Goal: Task Accomplishment & Management: Manage account settings

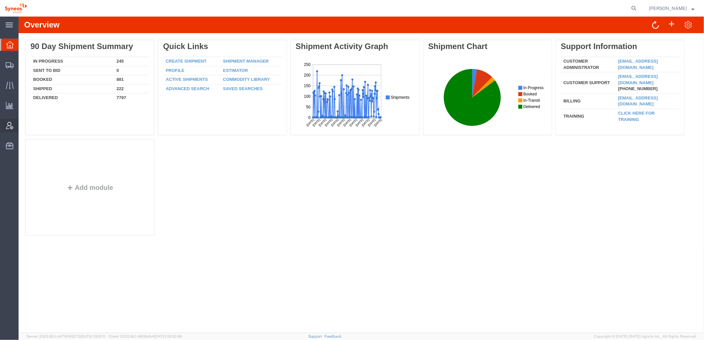
click at [11, 128] on icon at bounding box center [9, 125] width 7 height 7
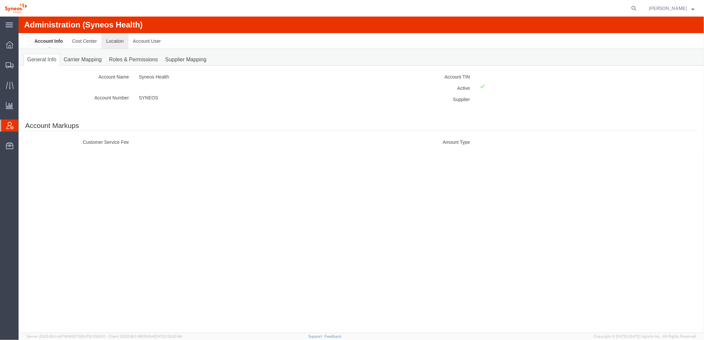
click at [112, 39] on link "Location" at bounding box center [114, 41] width 27 height 16
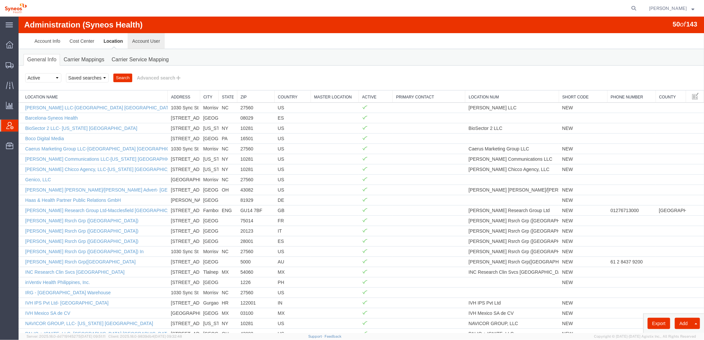
click at [148, 44] on link "Account User" at bounding box center [145, 41] width 37 height 16
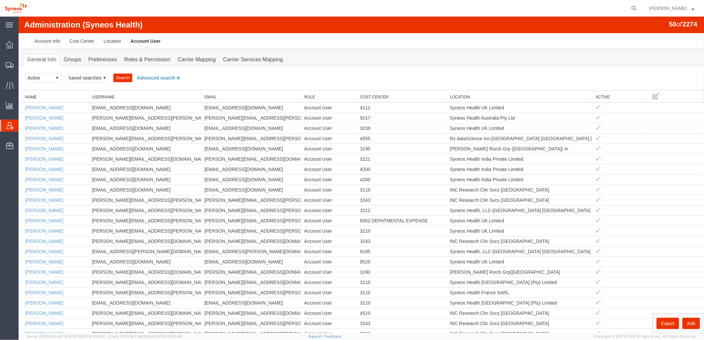
click at [156, 75] on button "Advanced search" at bounding box center [159, 77] width 54 height 11
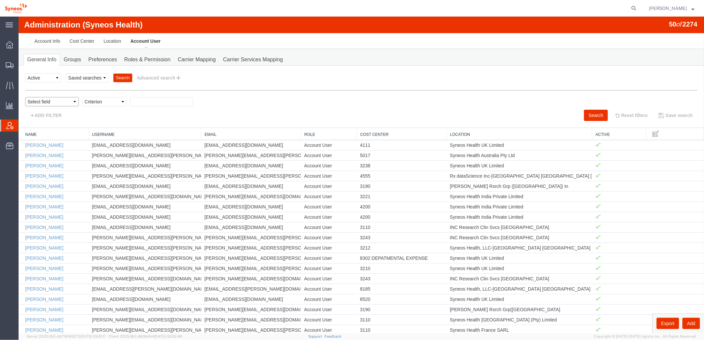
click at [61, 101] on select "Select field Cost Center Email Location Name Role Username" at bounding box center [52, 101] width 54 height 9
select select "locationName"
click at [25, 97] on select "Select field Cost Center Email Location Name Role Username" at bounding box center [52, 101] width 54 height 9
click at [103, 103] on select "Criterion contains does not contain is is blank is not blank starts with" at bounding box center [104, 101] width 45 height 9
select select "contains"
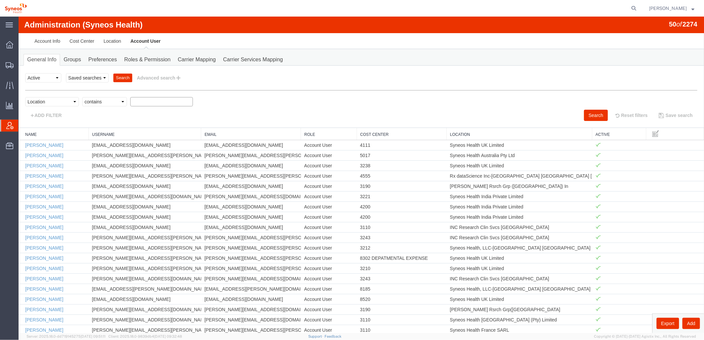
click at [82, 97] on select "Criterion contains does not contain is is blank is not blank starts with" at bounding box center [104, 101] width 45 height 9
click at [154, 104] on input "text" at bounding box center [161, 101] width 63 height 9
type input "zdnu"
click at [593, 117] on button "Search" at bounding box center [596, 114] width 24 height 11
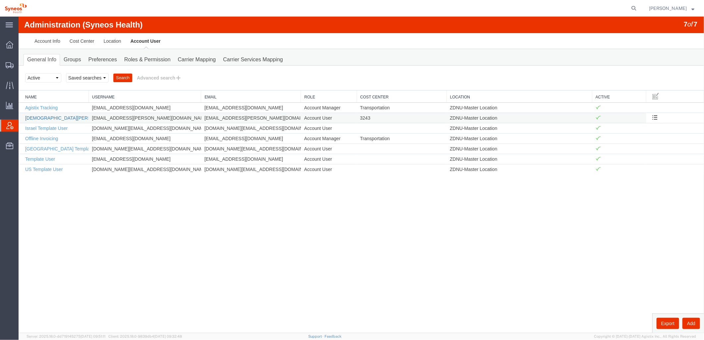
click at [45, 117] on link "[DEMOGRAPHIC_DATA][PERSON_NAME]" at bounding box center [70, 117] width 90 height 5
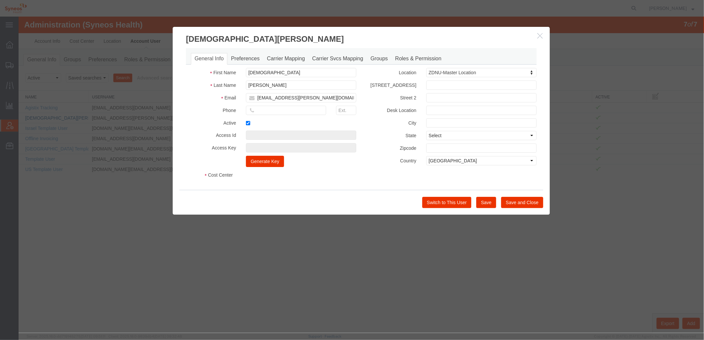
select select "DEPARTMENT"
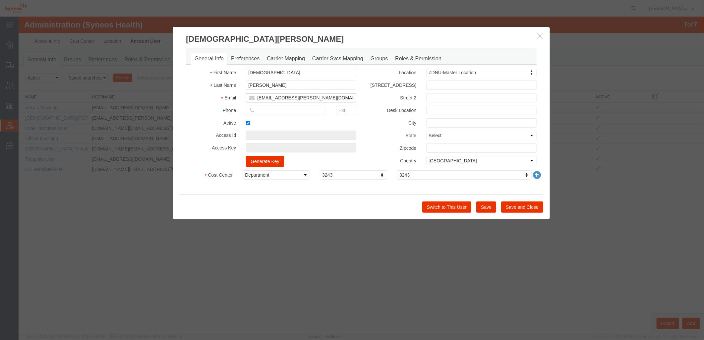
drag, startPoint x: 346, startPoint y: 97, endPoint x: 203, endPoint y: 90, distance: 142.8
click at [203, 90] on div "First Name [DEMOGRAPHIC_DATA] Last Name [PERSON_NAME] Email [PERSON_NAME][EMAIL…" at bounding box center [271, 119] width 180 height 102
type input "mex"
select select "{"locationId":"48954","street1":"[STREET_ADDRESS][PERSON_NAME] [GEOGRAPHIC_DATA…"
type input "[STREET_ADDRESS][PERSON_NAME]"
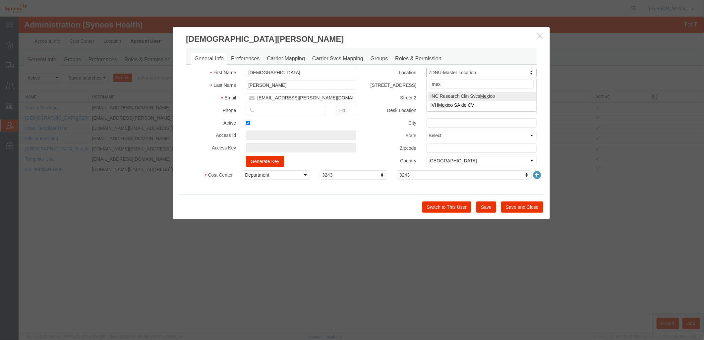
type input "[GEOGRAPHIC_DATA], [GEOGRAPHIC_DATA]"
type input "Tlalnepantla"
select select
type input "54060"
select select "MX"
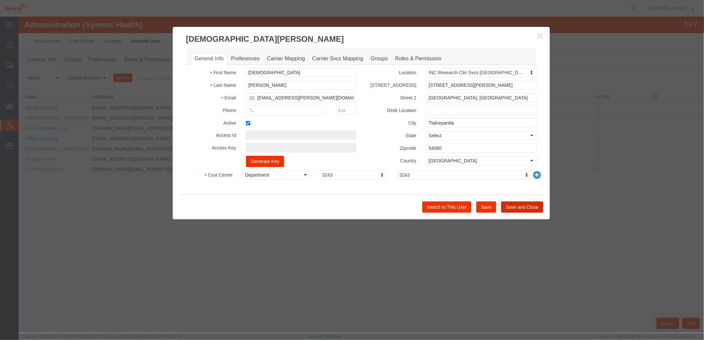
drag, startPoint x: 516, startPoint y: 207, endPoint x: 513, endPoint y: 244, distance: 36.6
click at [511, 245] on div "[DEMOGRAPHIC_DATA][PERSON_NAME] General Info Preferences Carrier Mapping Carrie…" at bounding box center [361, 174] width 686 height 317
click at [522, 208] on button "Save and Close" at bounding box center [522, 206] width 42 height 11
